Goal: Task Accomplishment & Management: Manage account settings

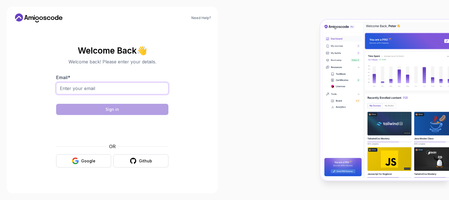
click at [138, 90] on input "Email *" at bounding box center [112, 88] width 112 height 12
type input "tosin.adewale0808@gmail.com"
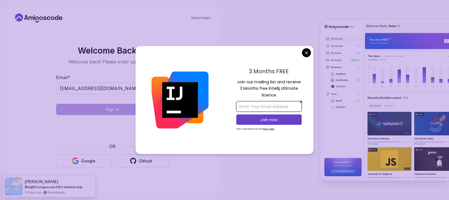
click at [278, 108] on input "email" at bounding box center [268, 106] width 65 height 10
type input "tosin.adewale0808@gmail.com"
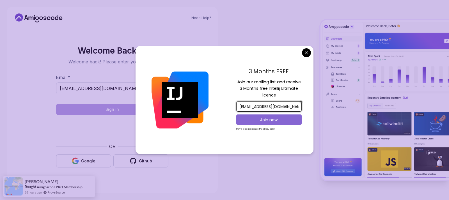
click at [279, 121] on p "Join now" at bounding box center [268, 120] width 53 height 6
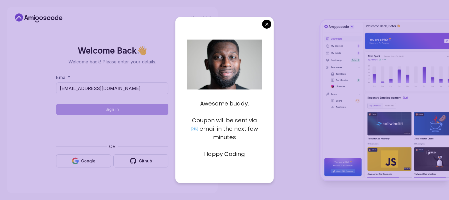
click at [267, 25] on body "Need Help? Welcome Back 👋 Welcome back! Please enter your details. Email * tosi…" at bounding box center [224, 100] width 449 height 200
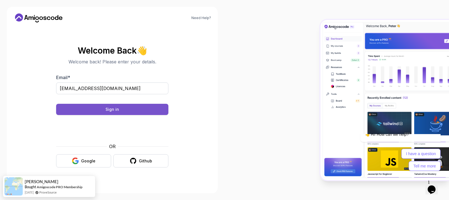
click at [116, 109] on div "Sign in" at bounding box center [111, 110] width 13 height 6
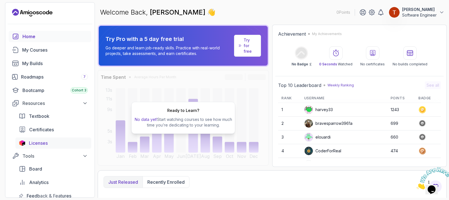
click at [47, 145] on span "Licenses" at bounding box center [38, 143] width 19 height 7
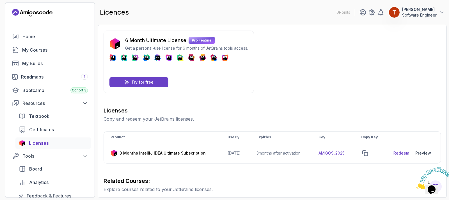
scroll to position [28, 0]
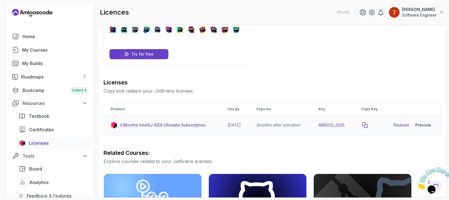
click at [367, 124] on icon "copy-button" at bounding box center [365, 125] width 6 height 6
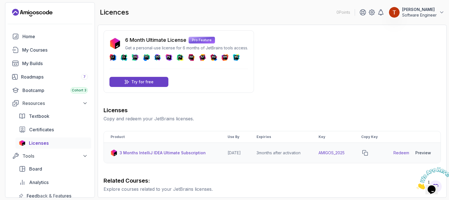
scroll to position [0, 0]
click at [442, 11] on icon at bounding box center [442, 13] width 6 height 6
